Goal: Task Accomplishment & Management: Use online tool/utility

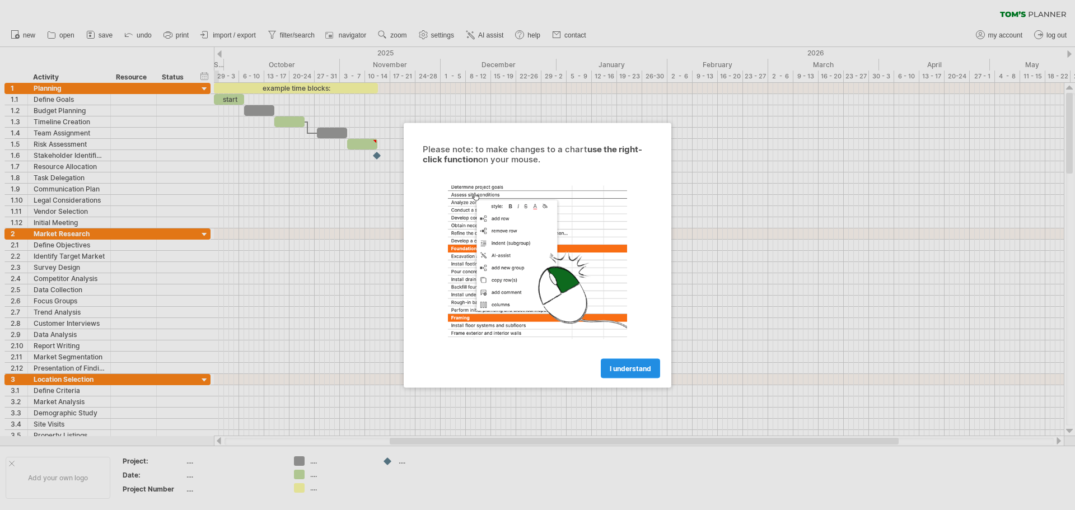
click at [648, 362] on link "I understand" at bounding box center [630, 368] width 59 height 20
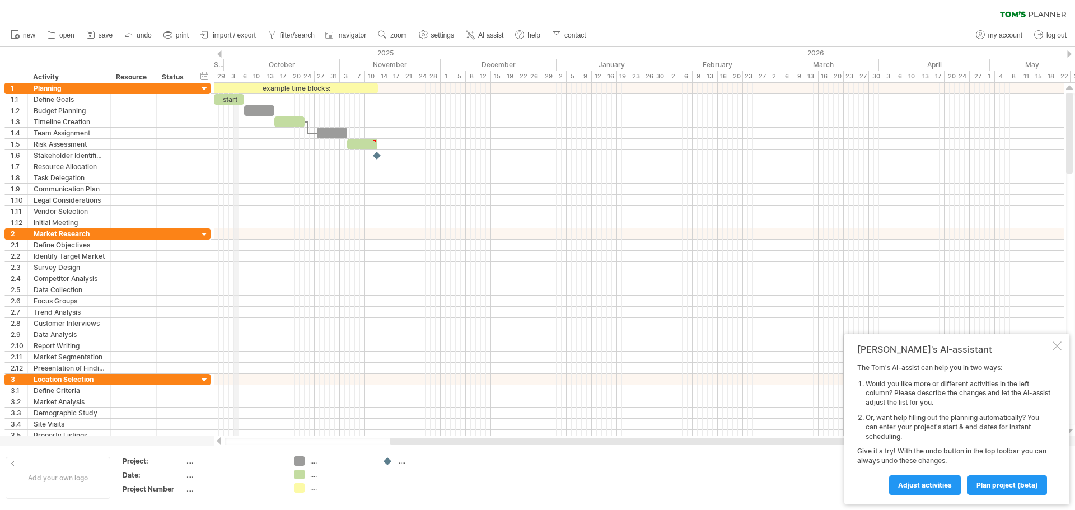
click at [235, 72] on div "29 - 3" at bounding box center [226, 77] width 25 height 12
click at [224, 77] on div "29 - 3" at bounding box center [226, 77] width 25 height 12
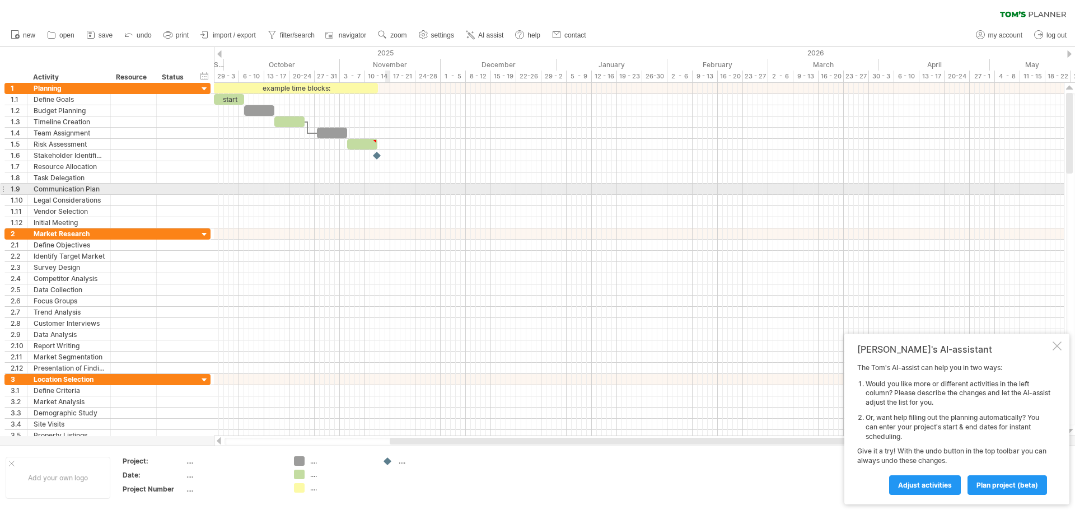
click at [387, 189] on div at bounding box center [639, 189] width 850 height 11
click at [92, 193] on div "Communication Plan" at bounding box center [69, 189] width 71 height 11
click at [93, 188] on input "**********" at bounding box center [69, 189] width 71 height 11
click at [254, 79] on div "6 - 10" at bounding box center [251, 77] width 25 height 12
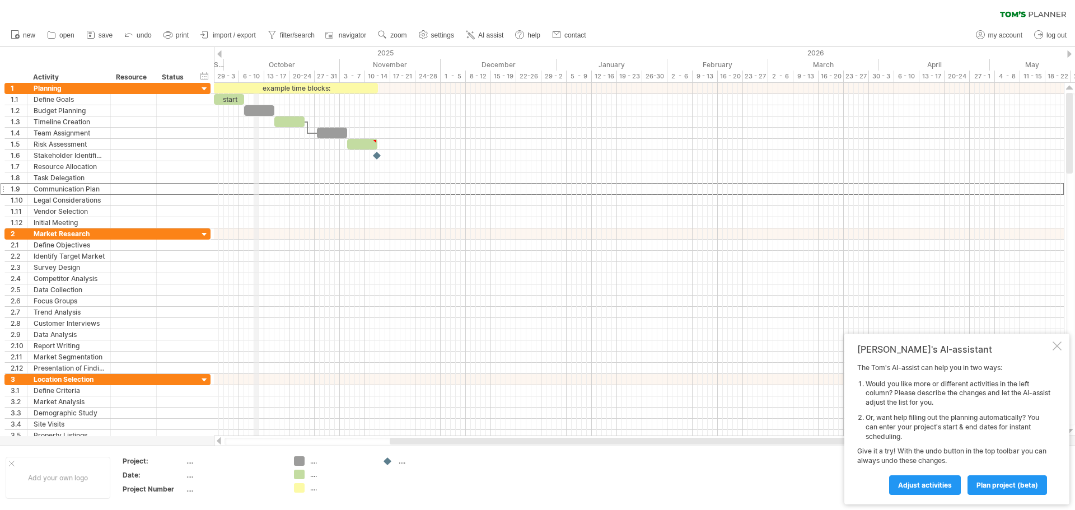
click at [254, 79] on div "6 - 10" at bounding box center [251, 77] width 25 height 12
click at [255, 70] on div "October" at bounding box center [282, 65] width 116 height 12
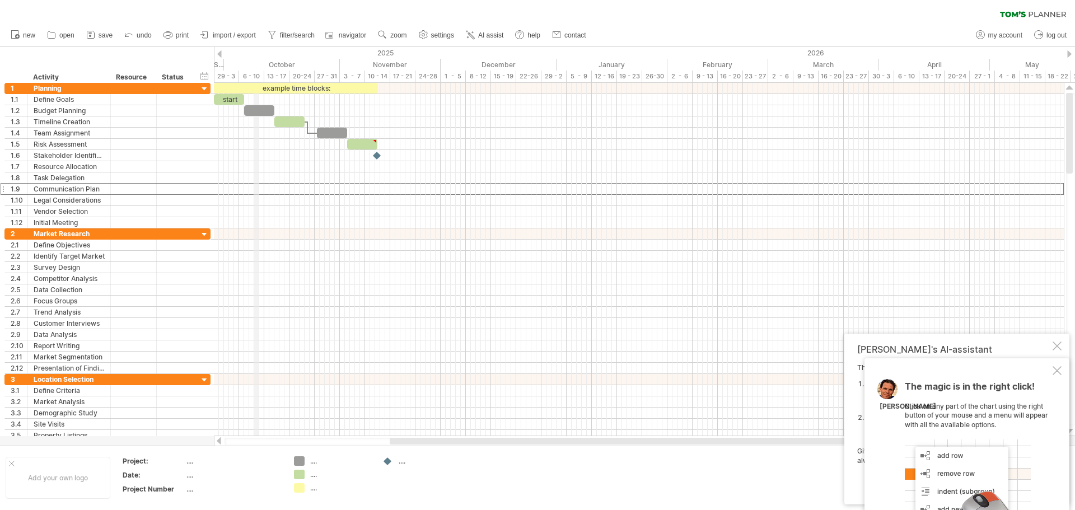
click at [255, 70] on div "October" at bounding box center [282, 65] width 116 height 12
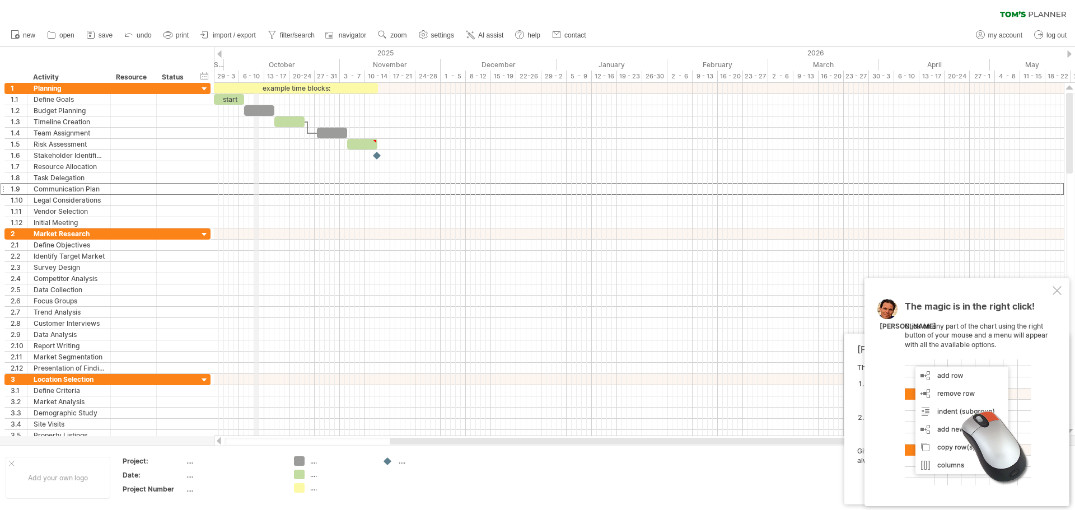
click at [255, 70] on div "October" at bounding box center [282, 65] width 116 height 12
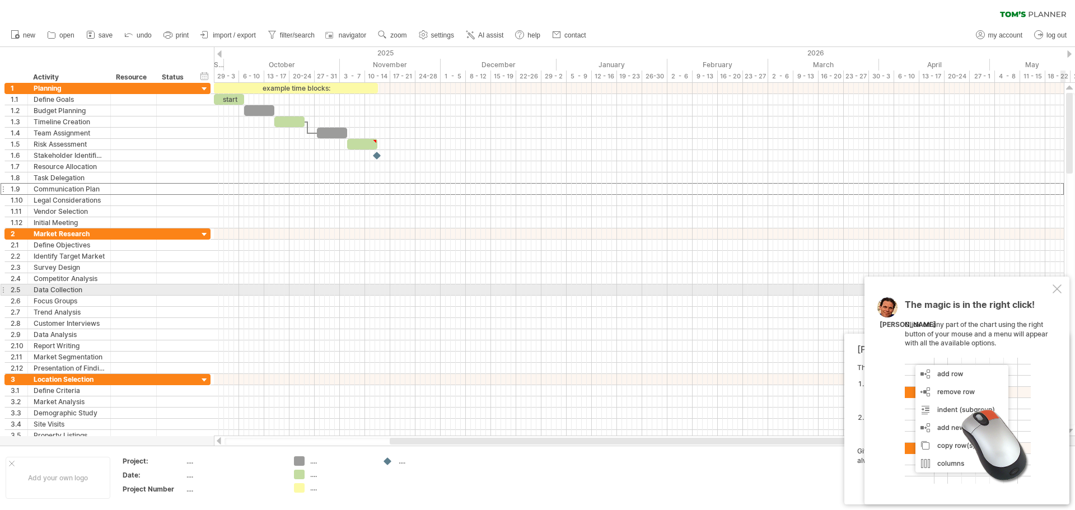
click at [1059, 287] on div at bounding box center [1057, 288] width 9 height 9
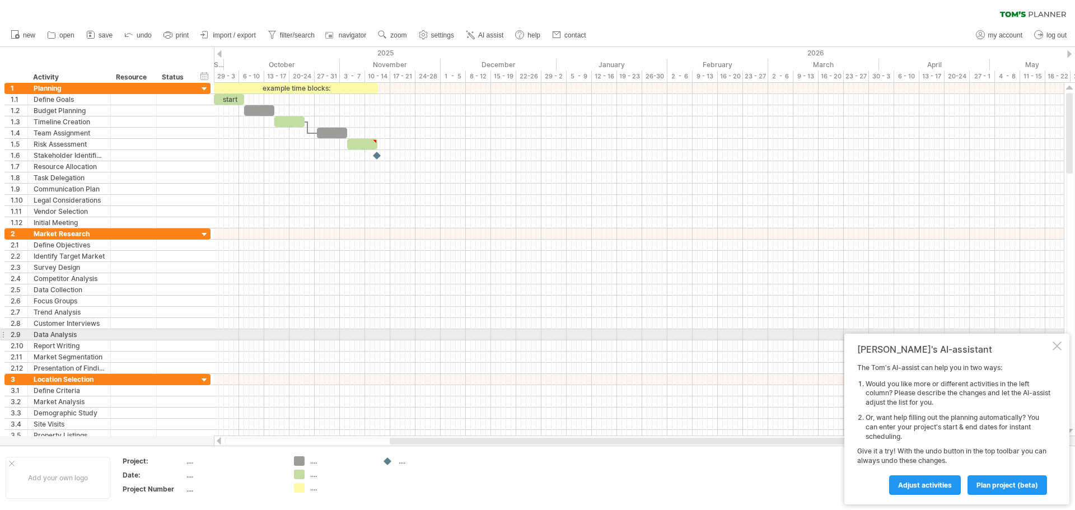
click at [1065, 340] on div "[PERSON_NAME]'s AI-assistant The [PERSON_NAME]'s AI-assist can help you in two …" at bounding box center [957, 419] width 225 height 171
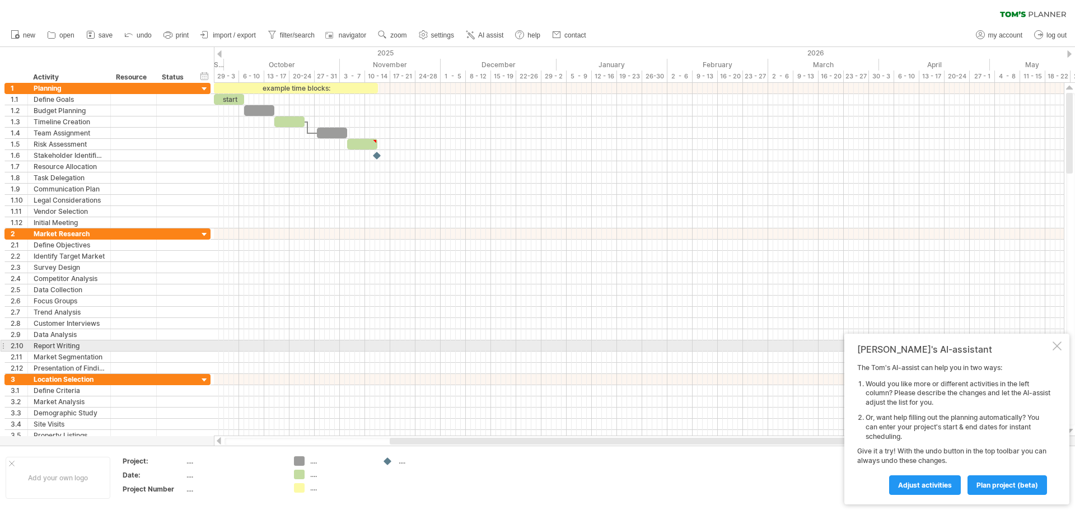
click at [1055, 348] on div at bounding box center [1057, 346] width 9 height 9
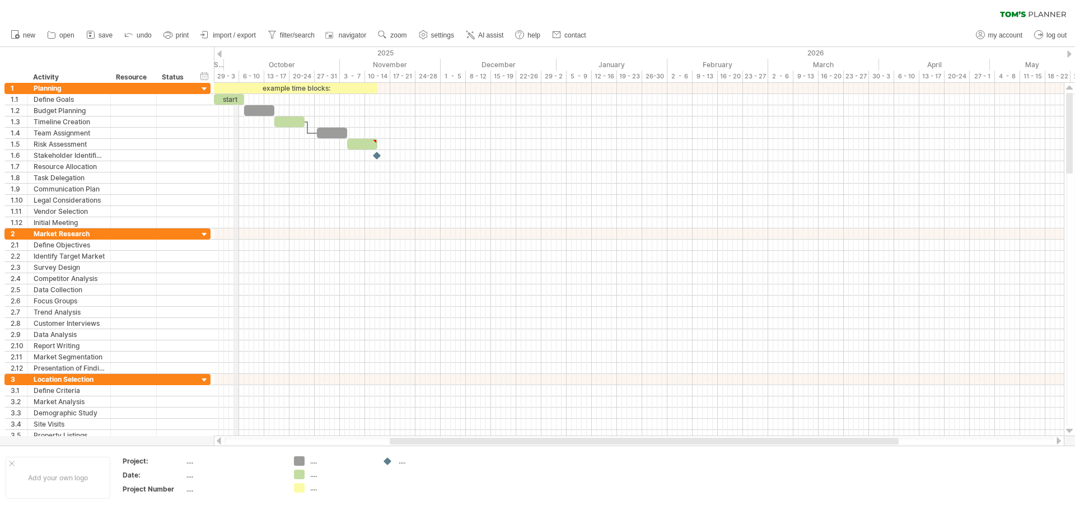
click at [235, 77] on div "29 - 3" at bounding box center [226, 77] width 25 height 12
click at [205, 87] on div at bounding box center [204, 89] width 11 height 11
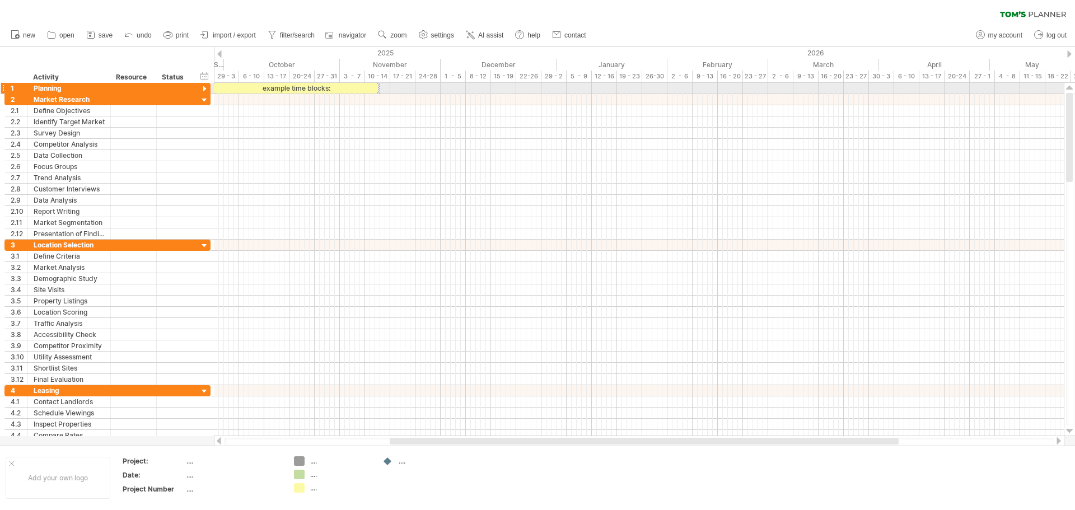
click at [205, 87] on div at bounding box center [204, 89] width 11 height 11
